Goal: Transaction & Acquisition: Obtain resource

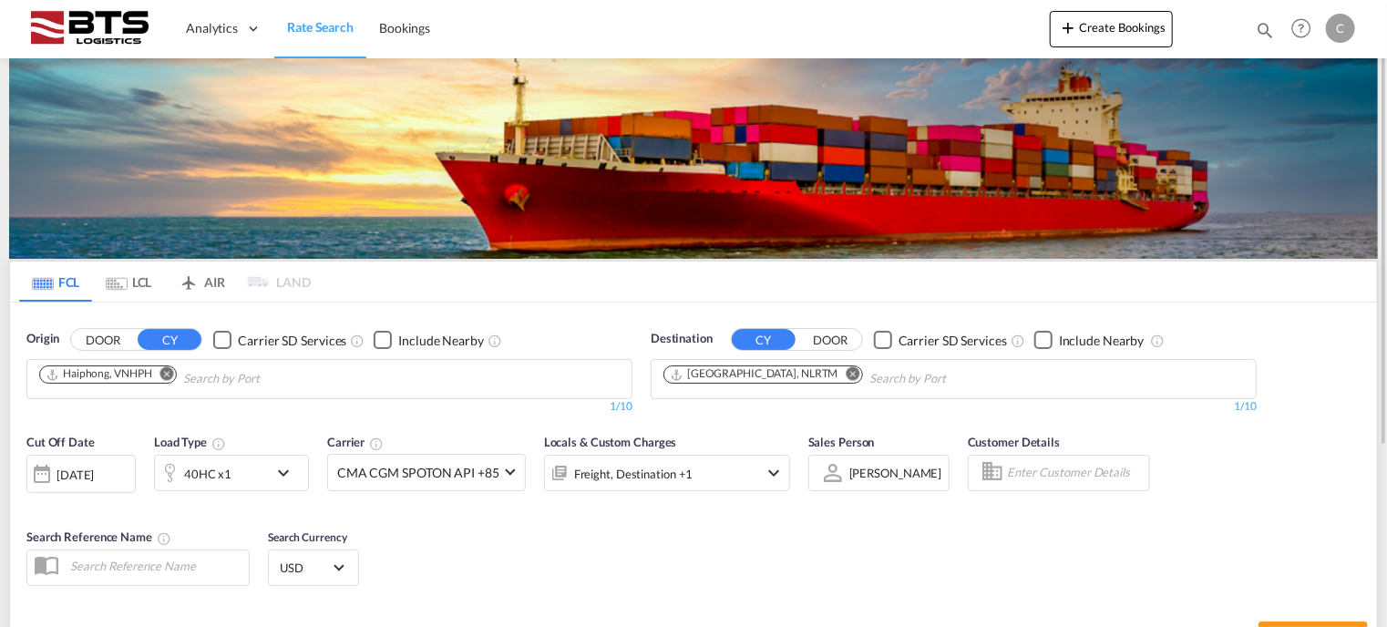
click at [286, 375] on input "Chips input." at bounding box center [270, 378] width 173 height 29
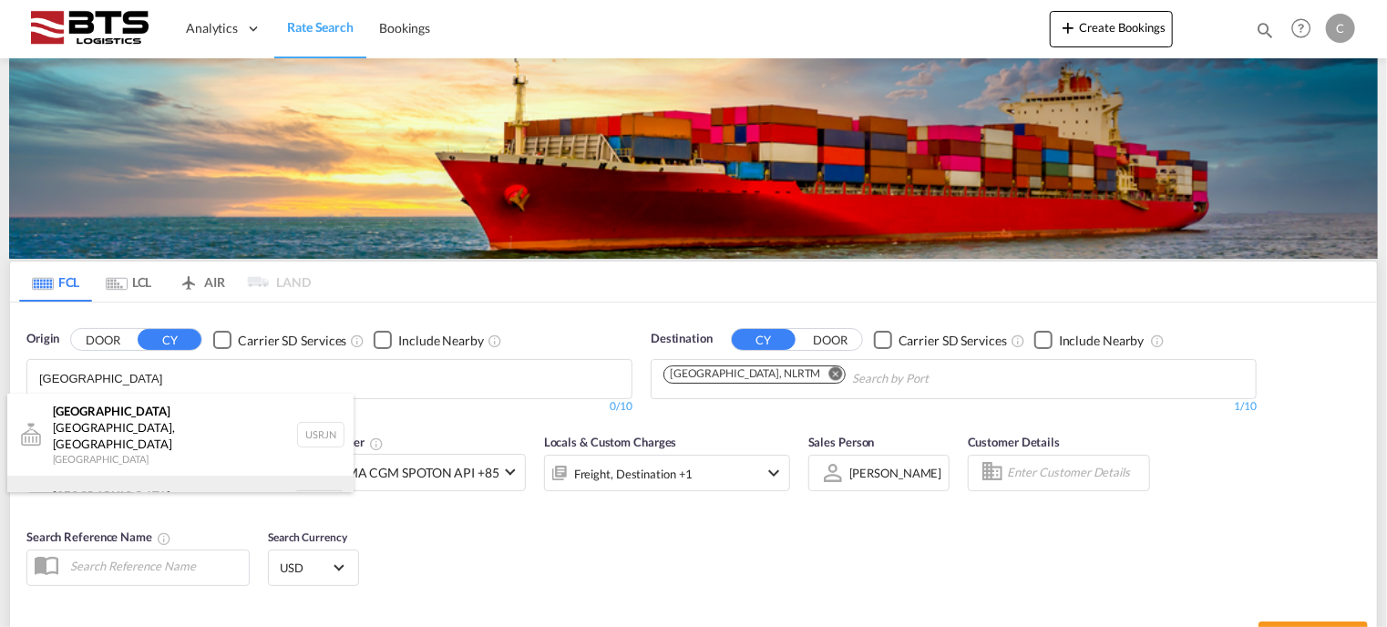
type input "[GEOGRAPHIC_DATA]"
click at [168, 476] on div "[GEOGRAPHIC_DATA] [GEOGRAPHIC_DATA] NLRTM" at bounding box center [180, 503] width 346 height 55
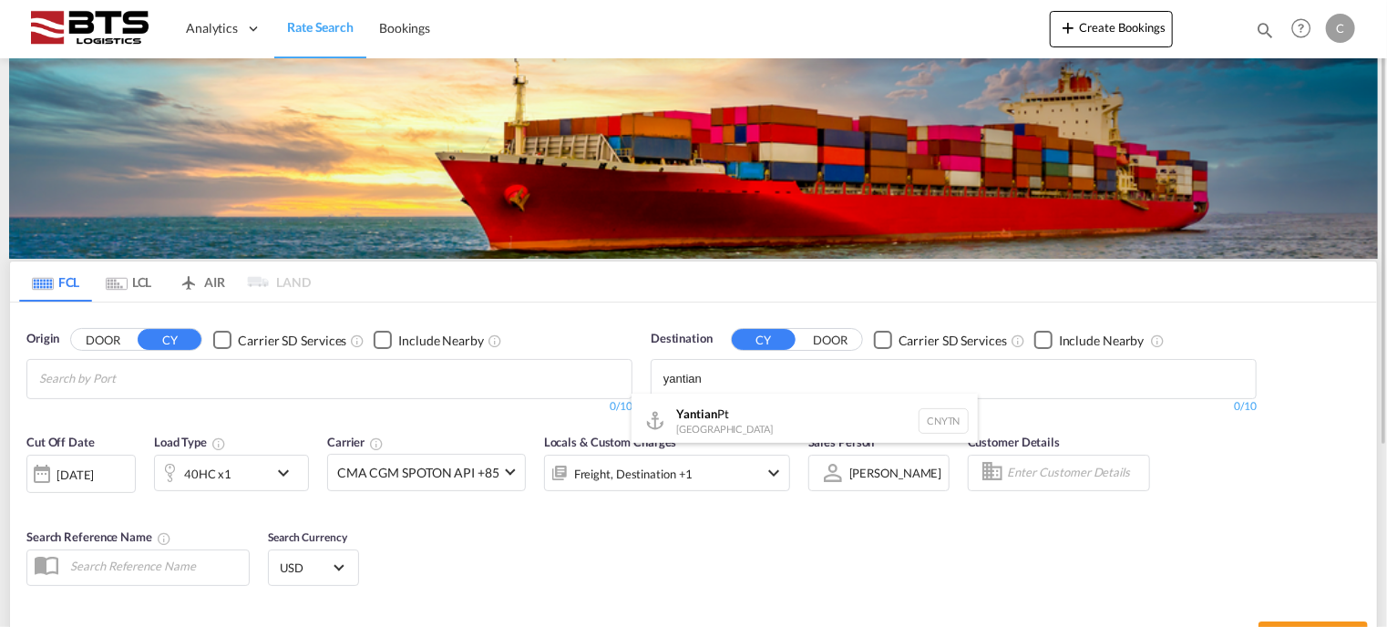
type input "yantian"
click at [764, 418] on div "Yantian Pt China CNYTN" at bounding box center [804, 421] width 346 height 55
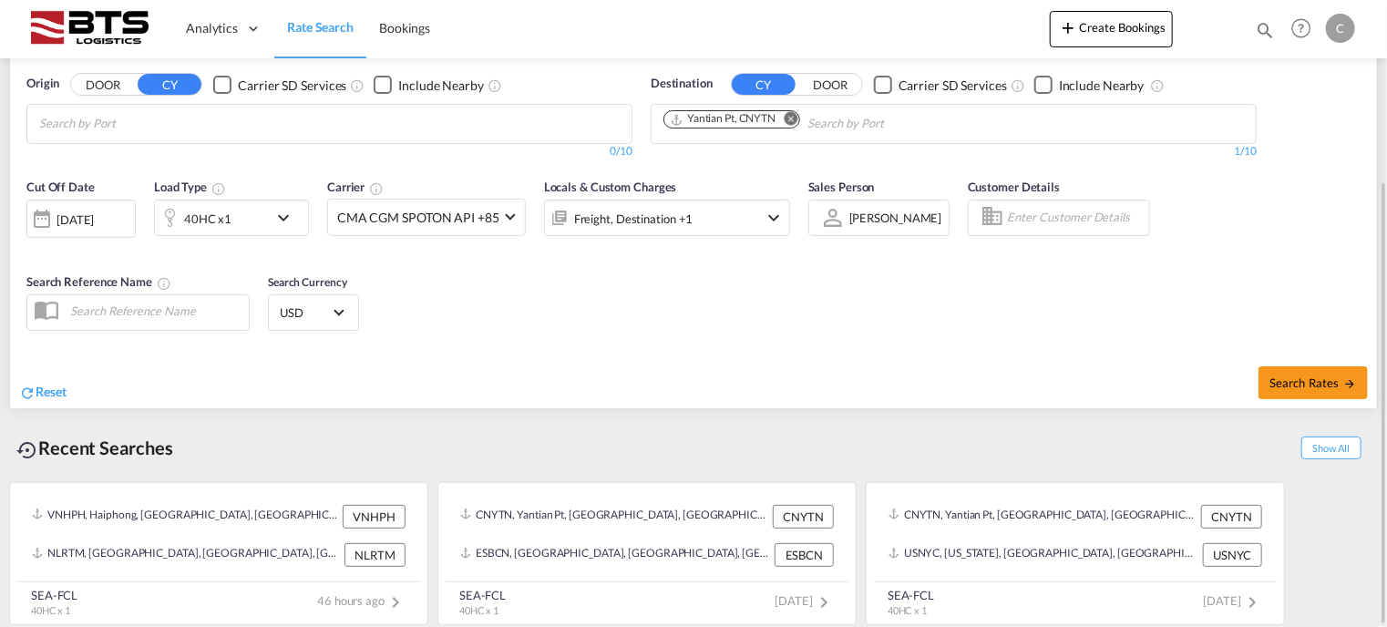
click at [1318, 363] on div "Search Rates" at bounding box center [1037, 382] width 679 height 52
click at [1318, 378] on span "Search Rates" at bounding box center [1312, 382] width 87 height 15
click at [314, 114] on body "Analytics Dashboard Rate Search Bookings Analytics Dashboard" at bounding box center [693, 313] width 1387 height 627
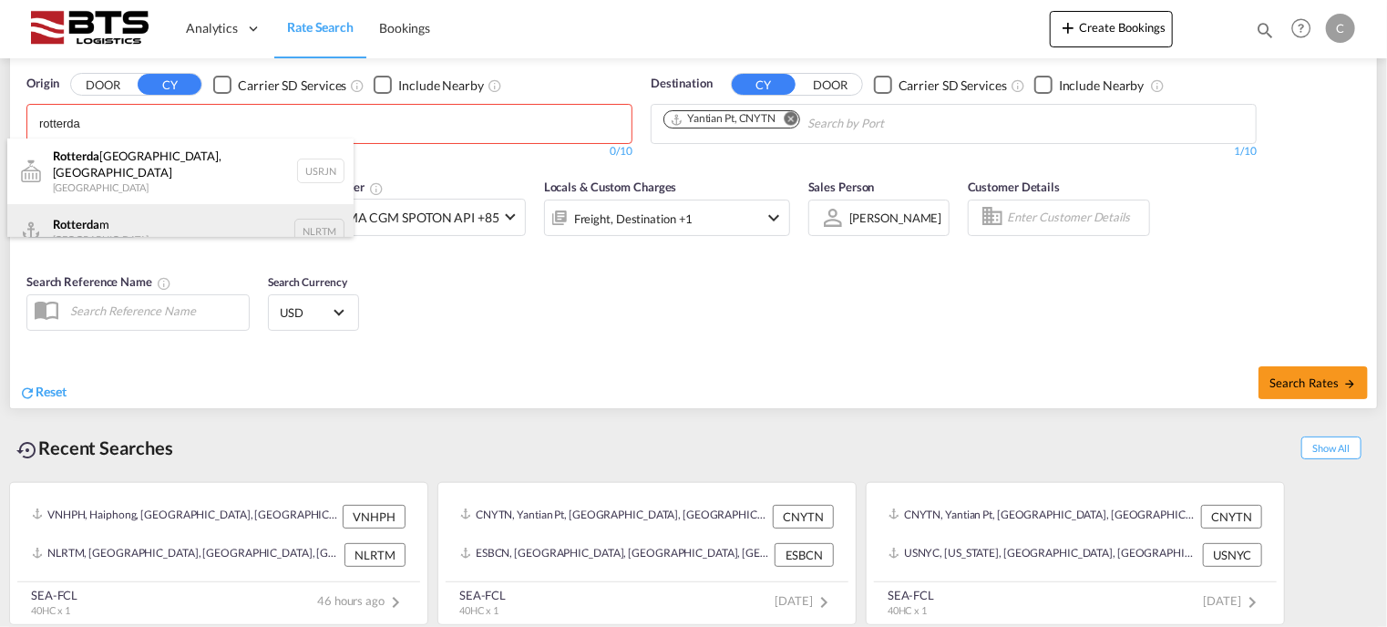
type input "rotterda"
click at [192, 218] on div "Rotterda m [GEOGRAPHIC_DATA] NLRTM" at bounding box center [180, 231] width 346 height 55
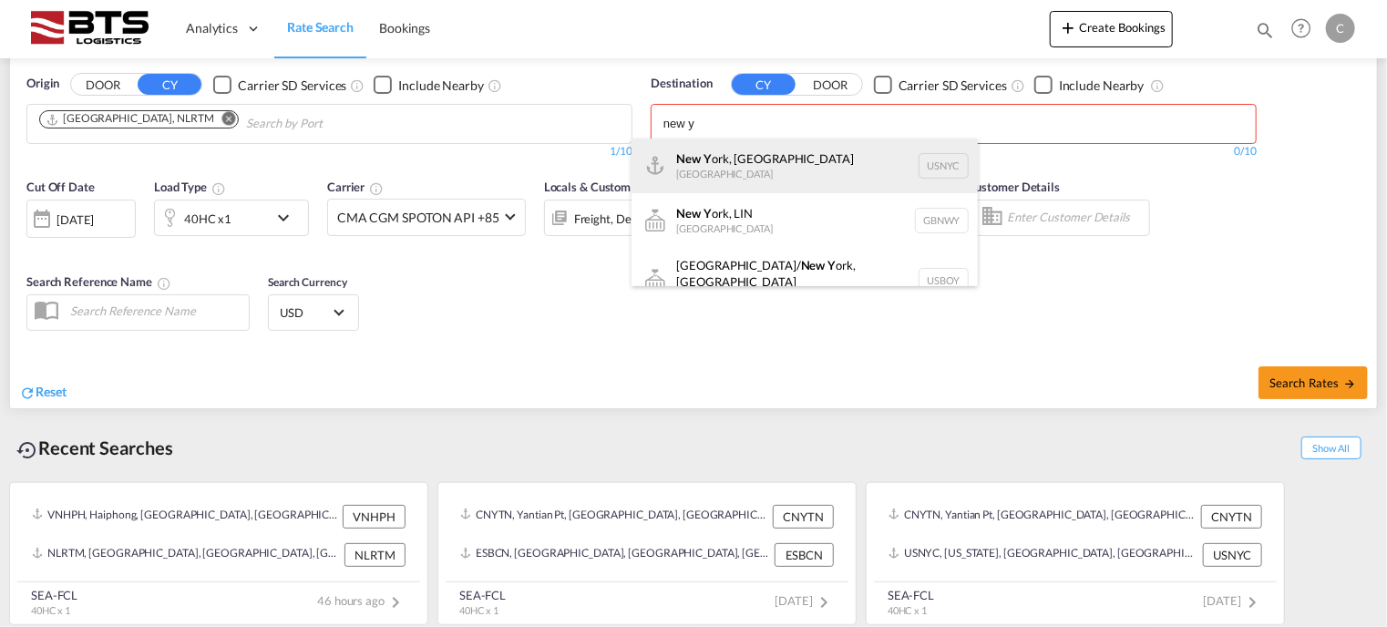
type input "new y"
click at [769, 163] on div "New Y ork, [GEOGRAPHIC_DATA] [GEOGRAPHIC_DATA] USNYC" at bounding box center [804, 165] width 346 height 55
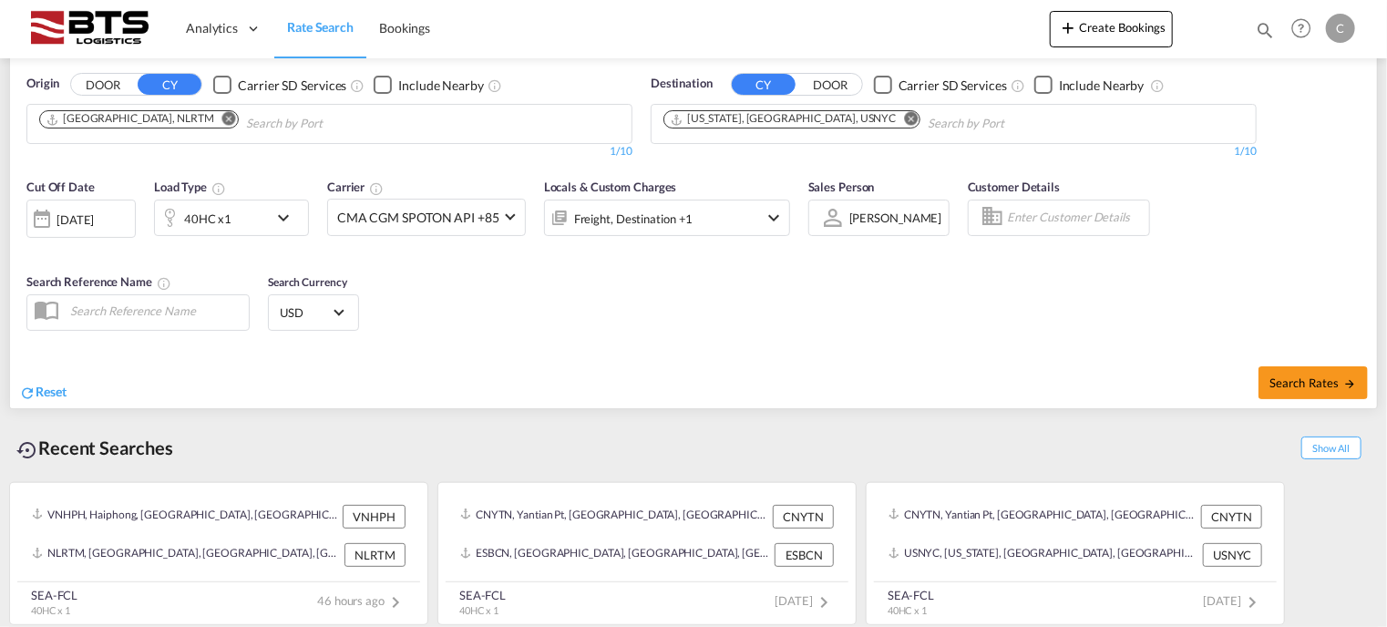
click at [1317, 385] on span "Search Rates" at bounding box center [1312, 382] width 87 height 15
type input "NLRTM to USNYC / [DATE]"
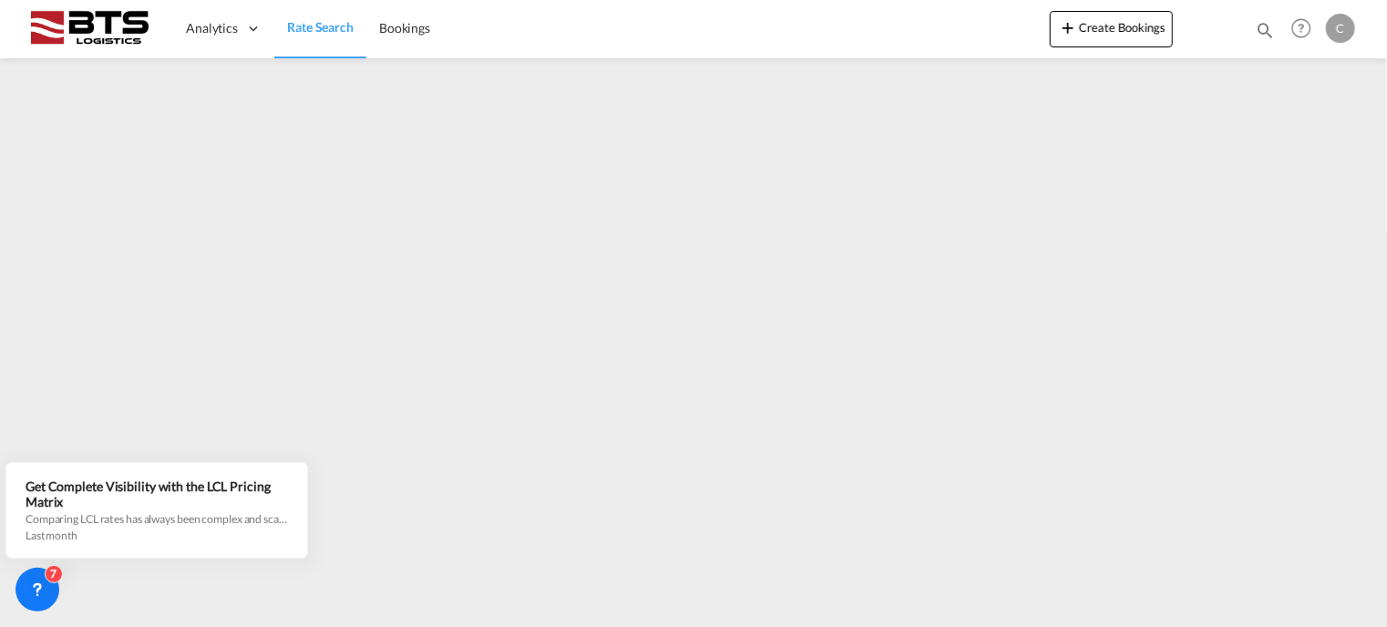
click at [605, 39] on div "Analytics Dashboard Rate Search Bookings Create Bookings Bookings Help Resource…" at bounding box center [693, 28] width 1332 height 56
